Goal: Task Accomplishment & Management: Manage account settings

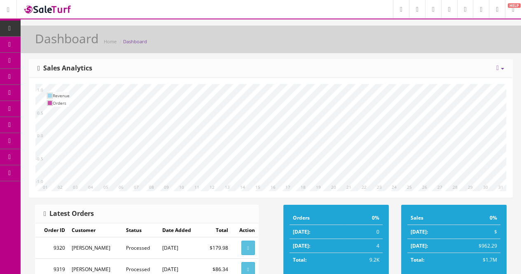
click at [37, 46] on link "Products" at bounding box center [64, 45] width 86 height 16
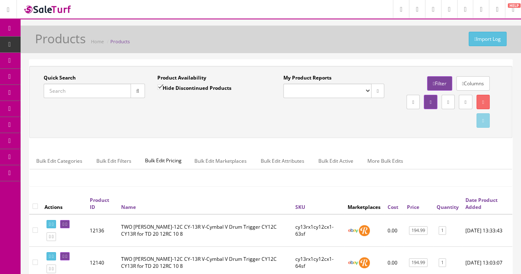
click at [98, 94] on input "Quick Search" at bounding box center [87, 91] width 87 height 14
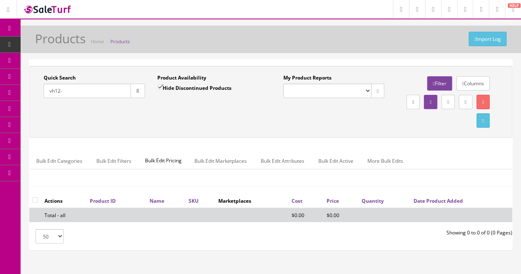
click at [232, 112] on div "Quick Search vh12- Date From Product Availability Hide Discontinued Products Da…" at bounding box center [270, 102] width 479 height 56
click at [100, 91] on input "vh12-" at bounding box center [87, 91] width 87 height 14
drag, startPoint x: 76, startPoint y: 94, endPoint x: 38, endPoint y: 94, distance: 37.5
click at [38, 94] on div "Quick Search vh12 Date From" at bounding box center [94, 89] width 114 height 30
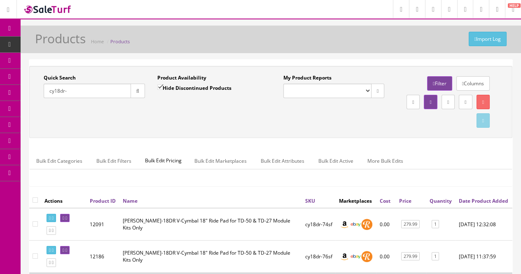
drag, startPoint x: 89, startPoint y: 94, endPoint x: 50, endPoint y: 87, distance: 40.1
click at [47, 91] on input "cy18dr-" at bounding box center [87, 91] width 87 height 14
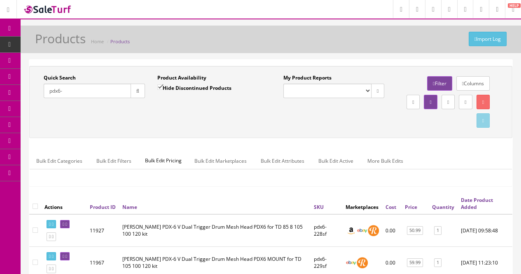
drag, startPoint x: 80, startPoint y: 89, endPoint x: 41, endPoint y: 87, distance: 39.6
click at [40, 89] on div "Quick Search pdx6- Date From" at bounding box center [94, 89] width 114 height 30
drag, startPoint x: 79, startPoint y: 89, endPoint x: 49, endPoint y: 91, distance: 29.8
click at [49, 91] on input "pd108-" at bounding box center [87, 91] width 87 height 14
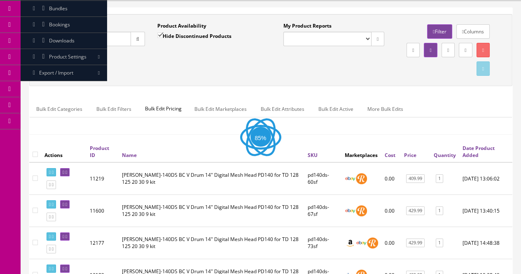
scroll to position [82, 0]
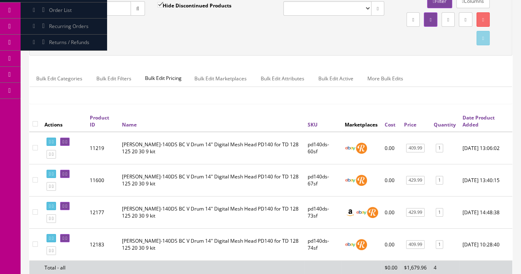
drag, startPoint x: 82, startPoint y: 13, endPoint x: 44, endPoint y: 10, distance: 38.4
click at [44, 10] on input "pd140" at bounding box center [87, 8] width 87 height 14
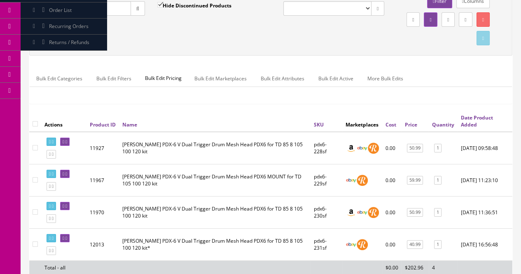
type input "pdx6-"
click at [40, 92] on link "Marketplaces" at bounding box center [64, 91] width 86 height 16
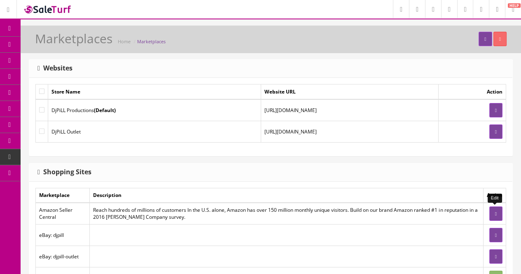
click at [498, 211] on link at bounding box center [495, 213] width 13 height 14
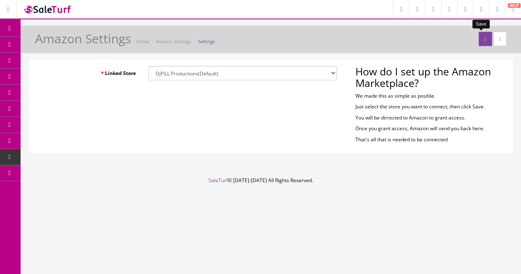
click at [484, 37] on icon "submit" at bounding box center [485, 39] width 2 height 5
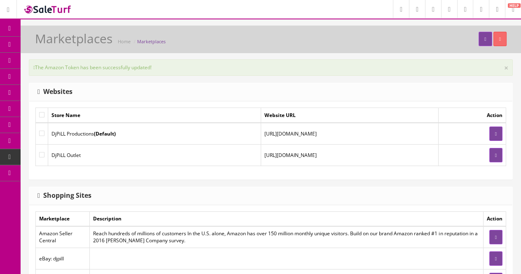
click at [41, 46] on link "Products" at bounding box center [64, 45] width 86 height 16
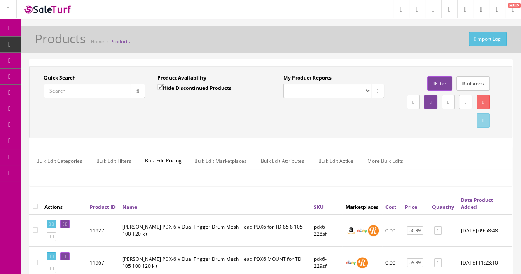
click at [93, 88] on input "Quick Search" at bounding box center [87, 91] width 87 height 14
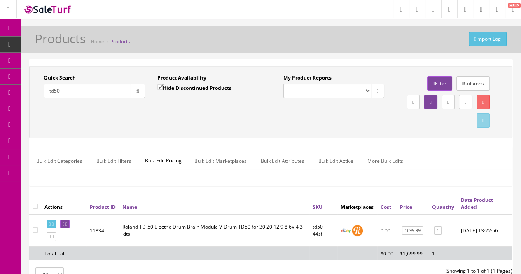
type input "td50-"
click at [180, 86] on label "Hide Discontinued Products" at bounding box center [194, 88] width 74 height 8
click at [163, 86] on input "Hide Discontinued Products" at bounding box center [159, 86] width 5 height 5
checkbox input "false"
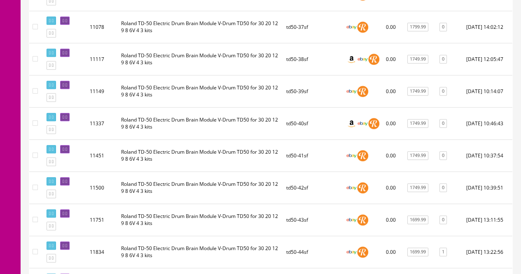
scroll to position [1354, 0]
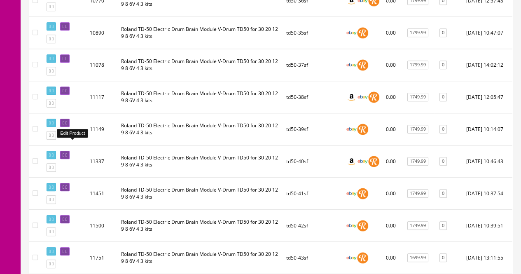
click at [64, 153] on icon at bounding box center [64, 155] width 2 height 5
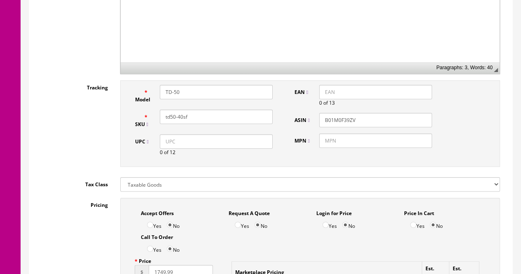
scroll to position [494, 0]
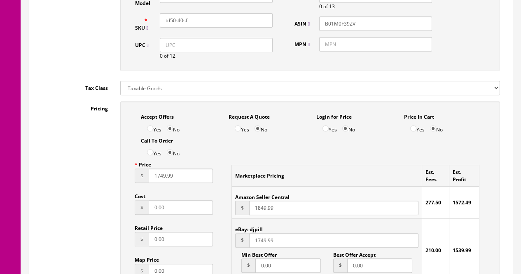
drag, startPoint x: 179, startPoint y: 172, endPoint x: 125, endPoint y: 181, distance: 55.2
type input "2299.99"
drag, startPoint x: 285, startPoint y: 210, endPoint x: 236, endPoint y: 219, distance: 50.2
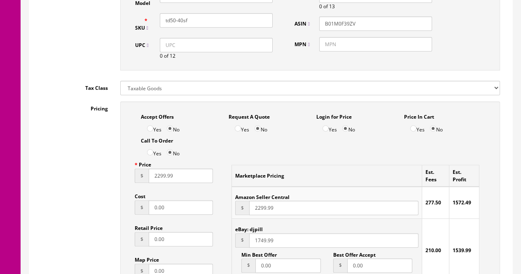
type input "2299.99"
drag, startPoint x: 282, startPoint y: 238, endPoint x: 235, endPoint y: 244, distance: 47.4
click at [235, 244] on div "$ 1749.99" at bounding box center [326, 240] width 183 height 14
type input "2299.99"
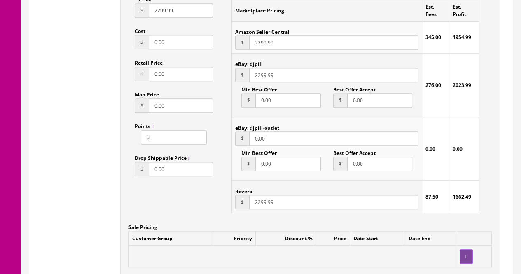
type input "2299.99"
click at [261, 42] on input "2299.99" at bounding box center [333, 42] width 169 height 14
type input "2299.99"
click at [261, 199] on input "2299.99" at bounding box center [333, 202] width 169 height 14
type input "2499.99"
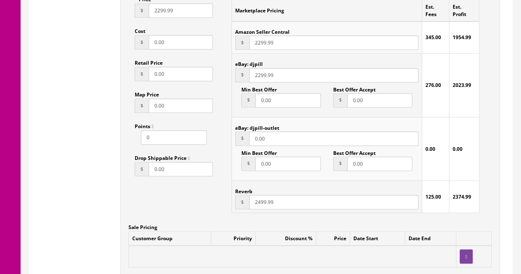
click at [259, 76] on input "2299.99" at bounding box center [333, 75] width 169 height 14
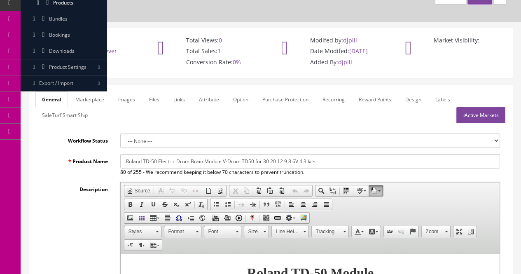
scroll to position [0, 0]
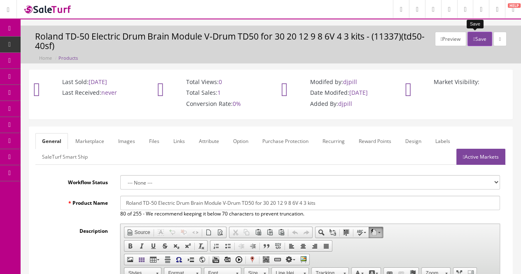
type input "2499.99"
click at [471, 39] on button "Save" at bounding box center [479, 39] width 24 height 14
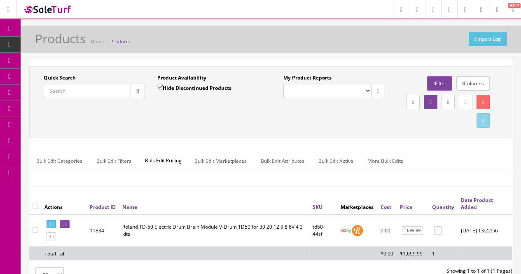
click at [107, 90] on input "Quick Search" at bounding box center [87, 91] width 87 height 14
type input "td50-"
click at [181, 87] on label "Hide Discontinued Products" at bounding box center [194, 88] width 74 height 8
click at [163, 87] on input "Hide Discontinued Products" at bounding box center [159, 86] width 5 height 5
checkbox input "false"
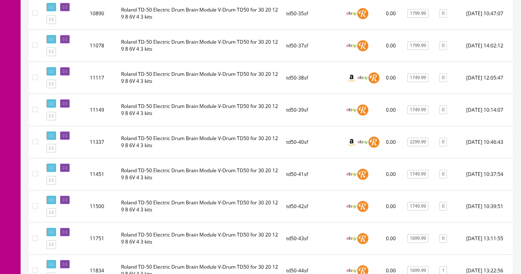
scroll to position [1400, 0]
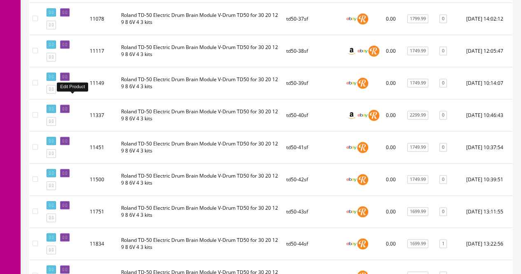
click at [67, 107] on icon at bounding box center [66, 109] width 2 height 5
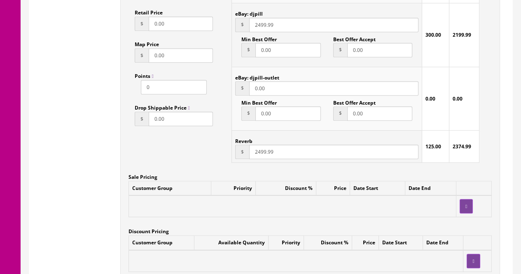
scroll to position [782, 0]
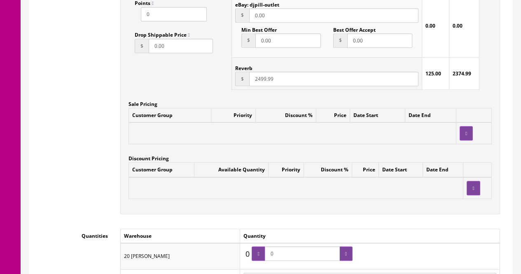
drag, startPoint x: 288, startPoint y: 252, endPoint x: 264, endPoint y: 256, distance: 24.6
click at [264, 256] on span "0" at bounding box center [302, 253] width 101 height 14
type input "1"
drag, startPoint x: 342, startPoint y: 251, endPoint x: 343, endPoint y: 238, distance: 13.7
click at [341, 251] on div at bounding box center [345, 253] width 13 height 14
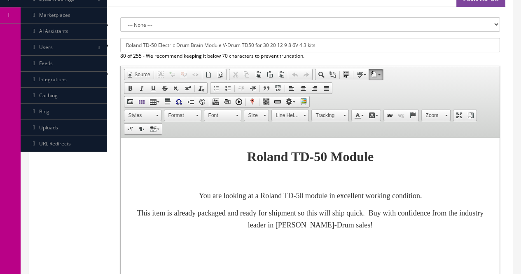
scroll to position [0, 0]
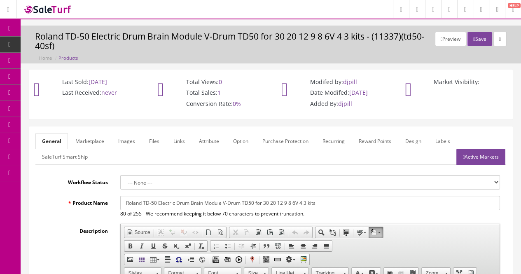
click at [478, 155] on link "Active Markets" at bounding box center [480, 157] width 49 height 16
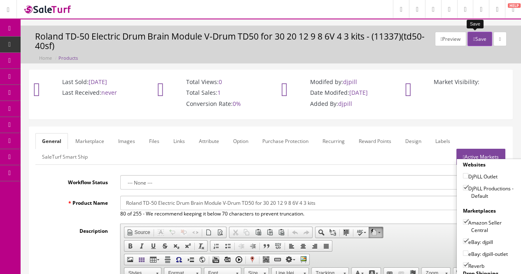
click at [473, 40] on icon "button" at bounding box center [474, 39] width 2 height 5
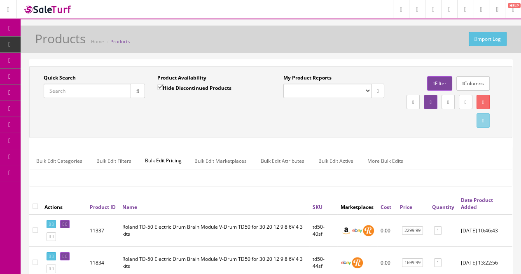
click at [238, 134] on div "Quick Search Date From Product Availability Hide Discontinued Products Date To …" at bounding box center [270, 102] width 483 height 72
click at [158, 115] on div "Quick Search Date From Product Availability Hide Discontinued Products Date To …" at bounding box center [270, 102] width 479 height 56
